Goal: Task Accomplishment & Management: Use online tool/utility

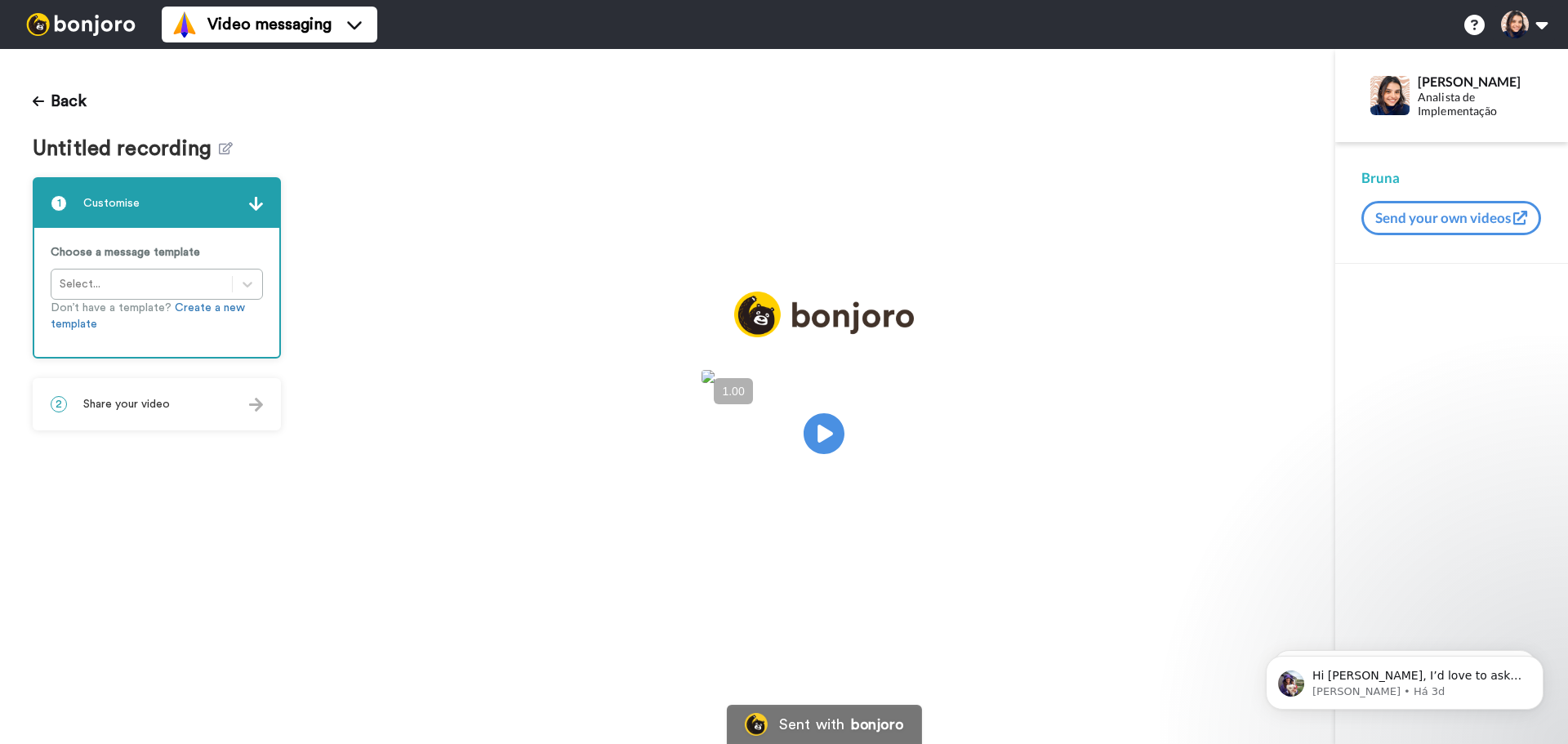
click at [212, 152] on span "Untitled recording" at bounding box center [126, 149] width 186 height 23
click at [219, 152] on icon at bounding box center [225, 148] width 14 height 12
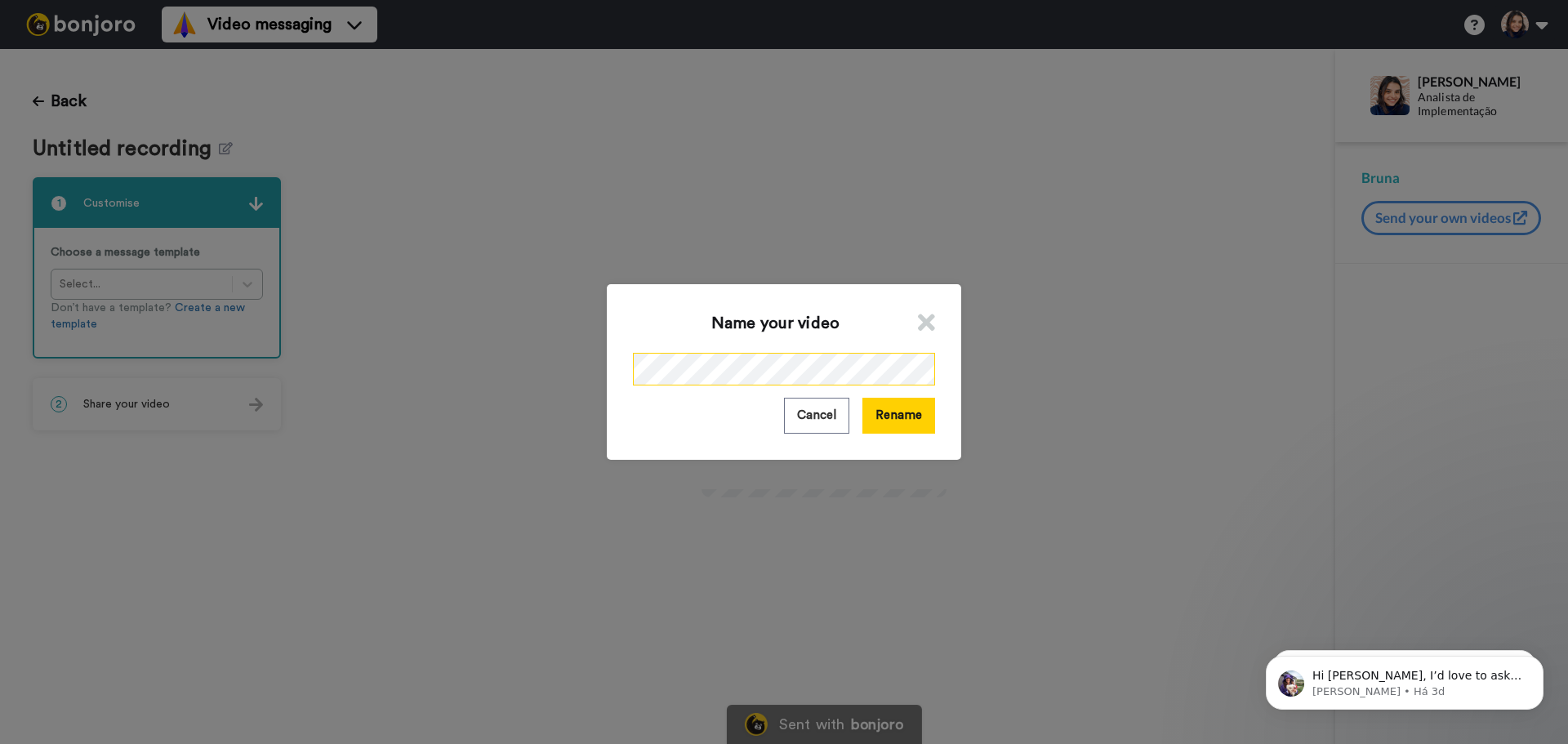
click at [624, 369] on div "Name your video Cancel Rename" at bounding box center [784, 372] width 354 height 175
click at [891, 420] on button "Rename" at bounding box center [898, 415] width 72 height 35
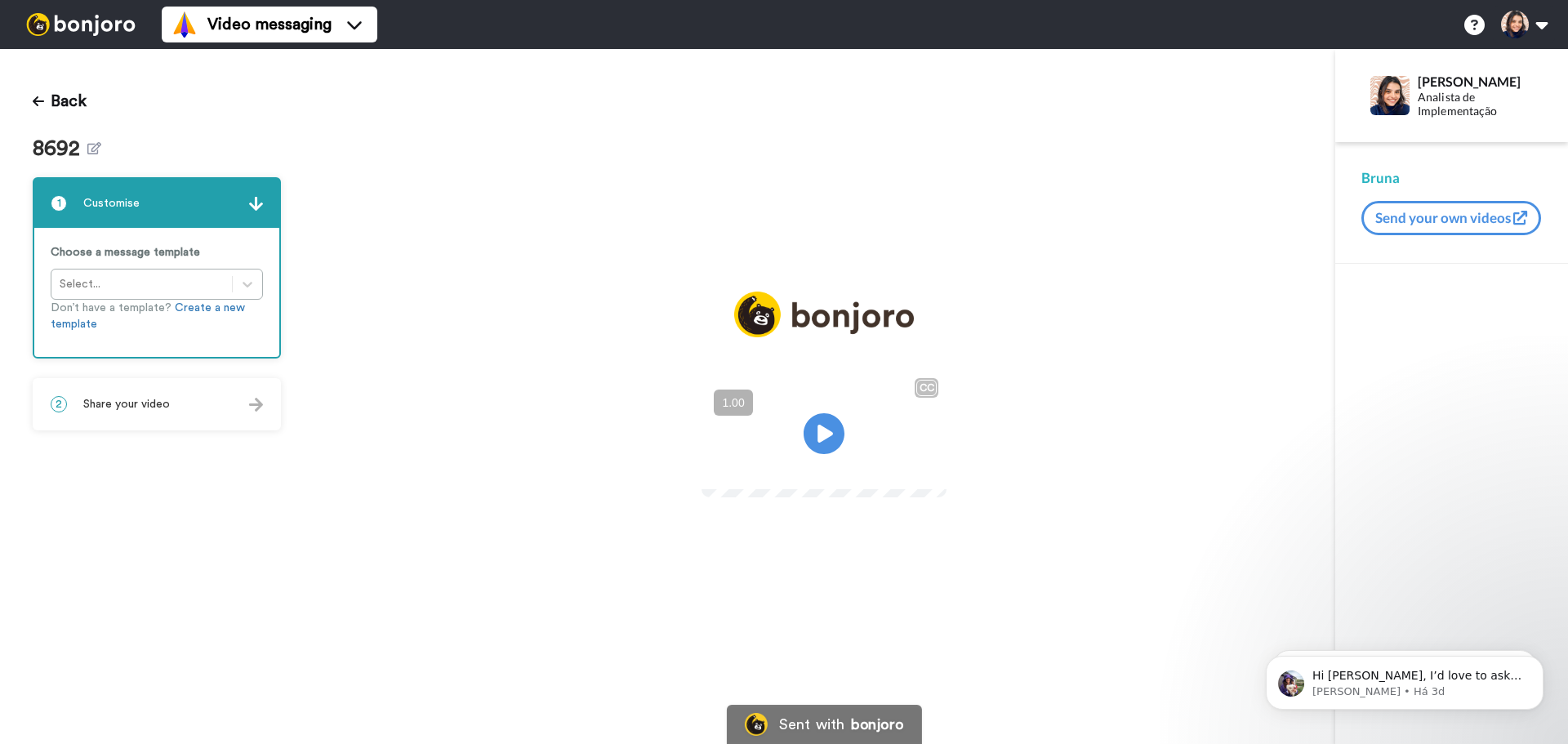
click at [200, 404] on div "2 Share your video" at bounding box center [156, 404] width 245 height 49
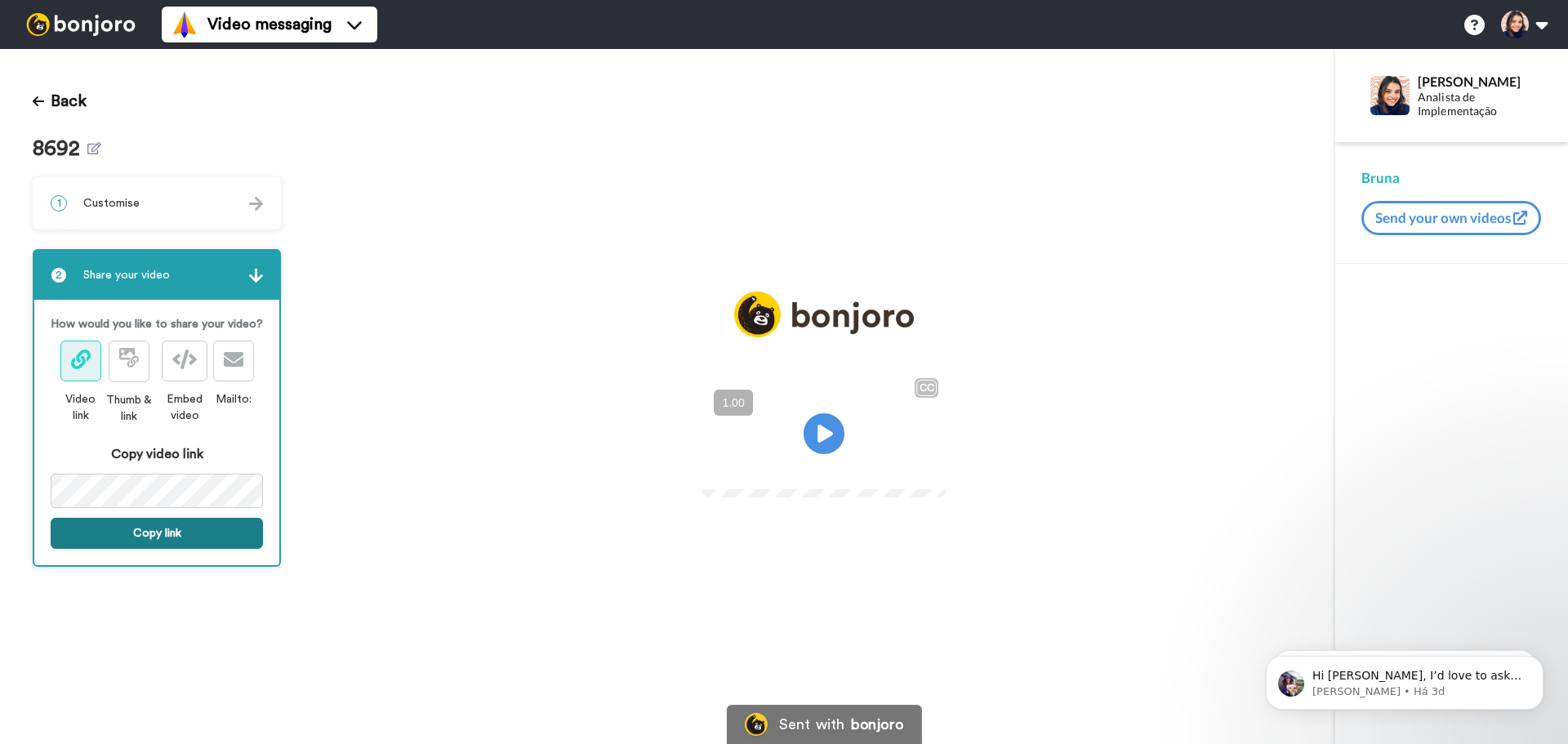
click at [159, 540] on button "Copy link" at bounding box center [156, 533] width 212 height 31
